Goal: Transaction & Acquisition: Purchase product/service

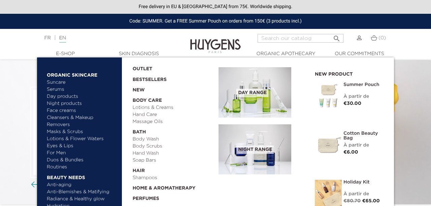
click at [61, 88] on link "Serums" at bounding box center [82, 89] width 70 height 7
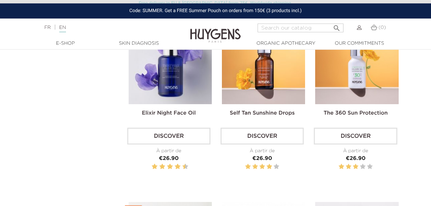
scroll to position [197, 0]
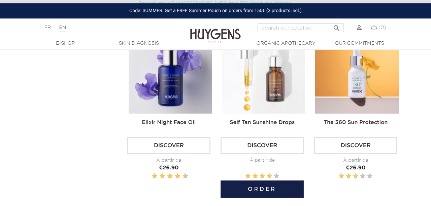
click at [257, 91] on img at bounding box center [263, 72] width 83 height 83
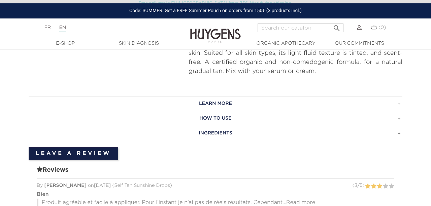
scroll to position [340, 0]
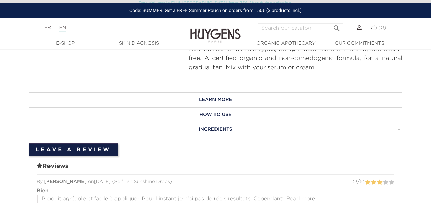
click at [397, 114] on h3 "HOW TO USE" at bounding box center [216, 114] width 374 height 15
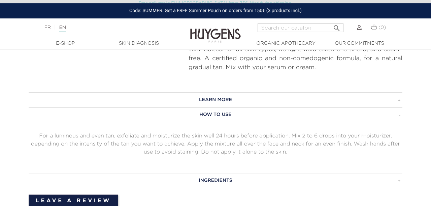
click at [397, 115] on h3 "HOW TO USE" at bounding box center [216, 114] width 374 height 15
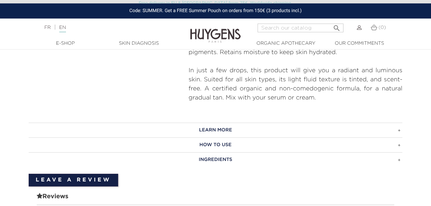
scroll to position [310, 0]
